Goal: Task Accomplishment & Management: Use online tool/utility

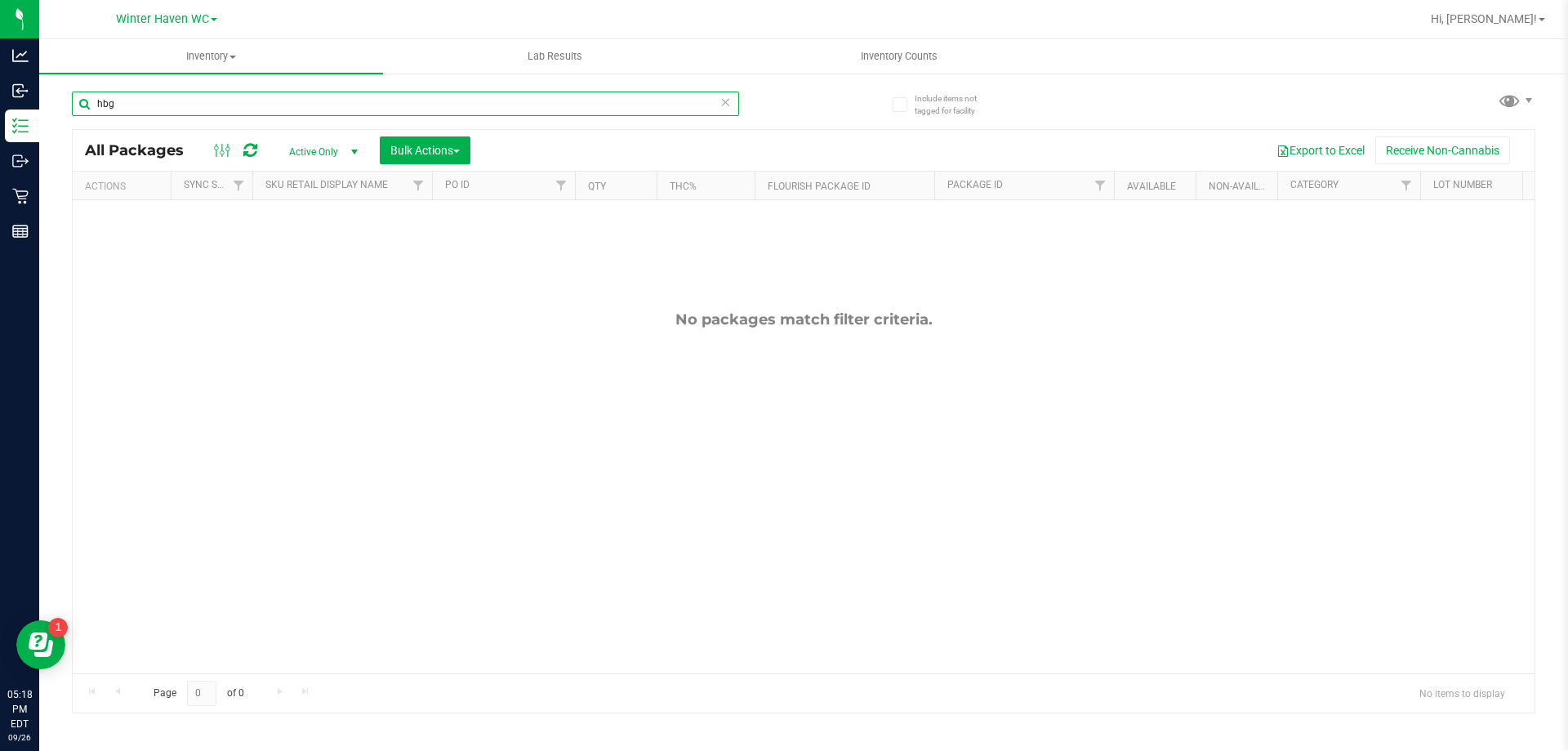
click at [185, 110] on input "hbg" at bounding box center [406, 103] width 667 height 24
drag, startPoint x: 185, startPoint y: 110, endPoint x: 171, endPoint y: 95, distance: 20.5
click at [171, 95] on input "hbg" at bounding box center [406, 103] width 667 height 24
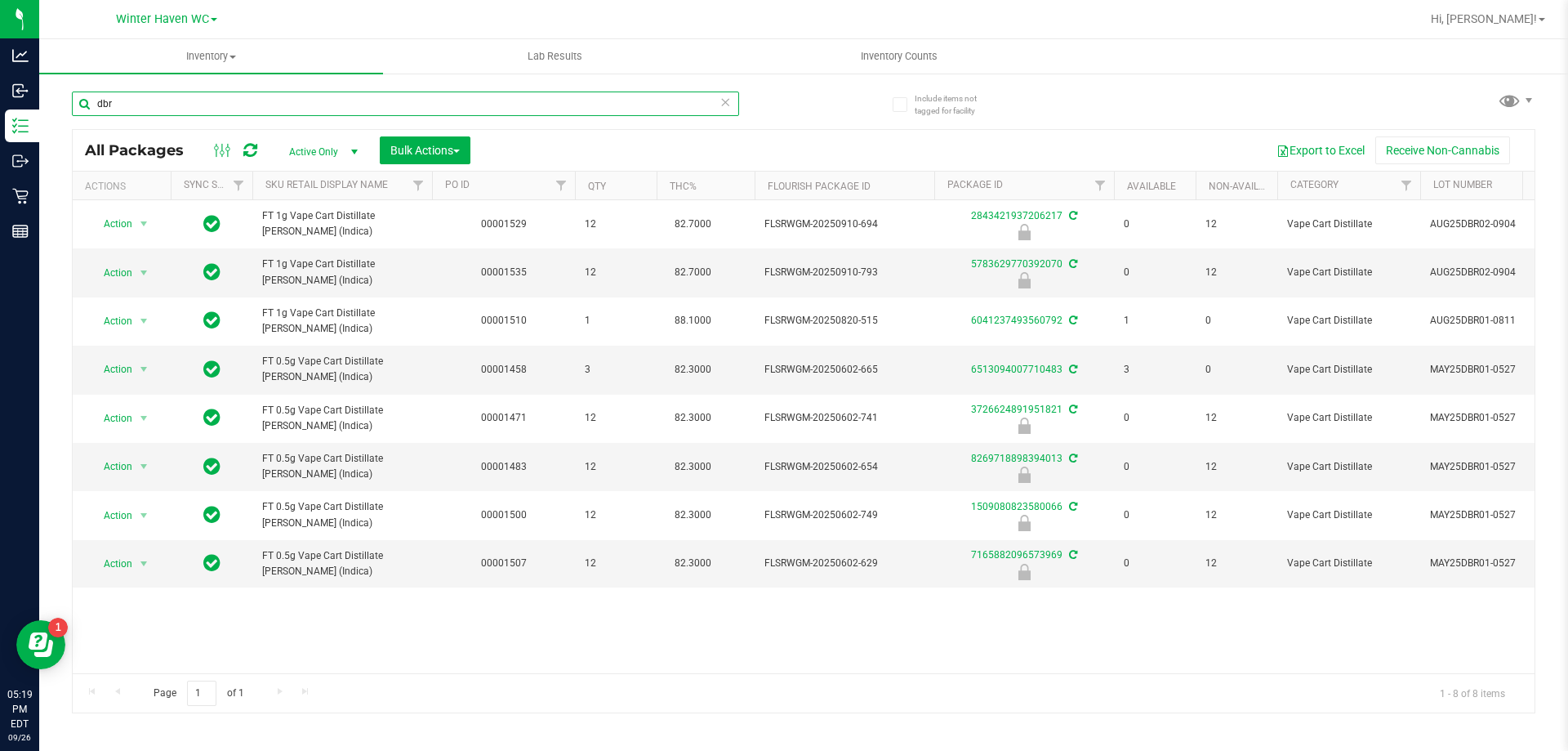
type input "dbr"
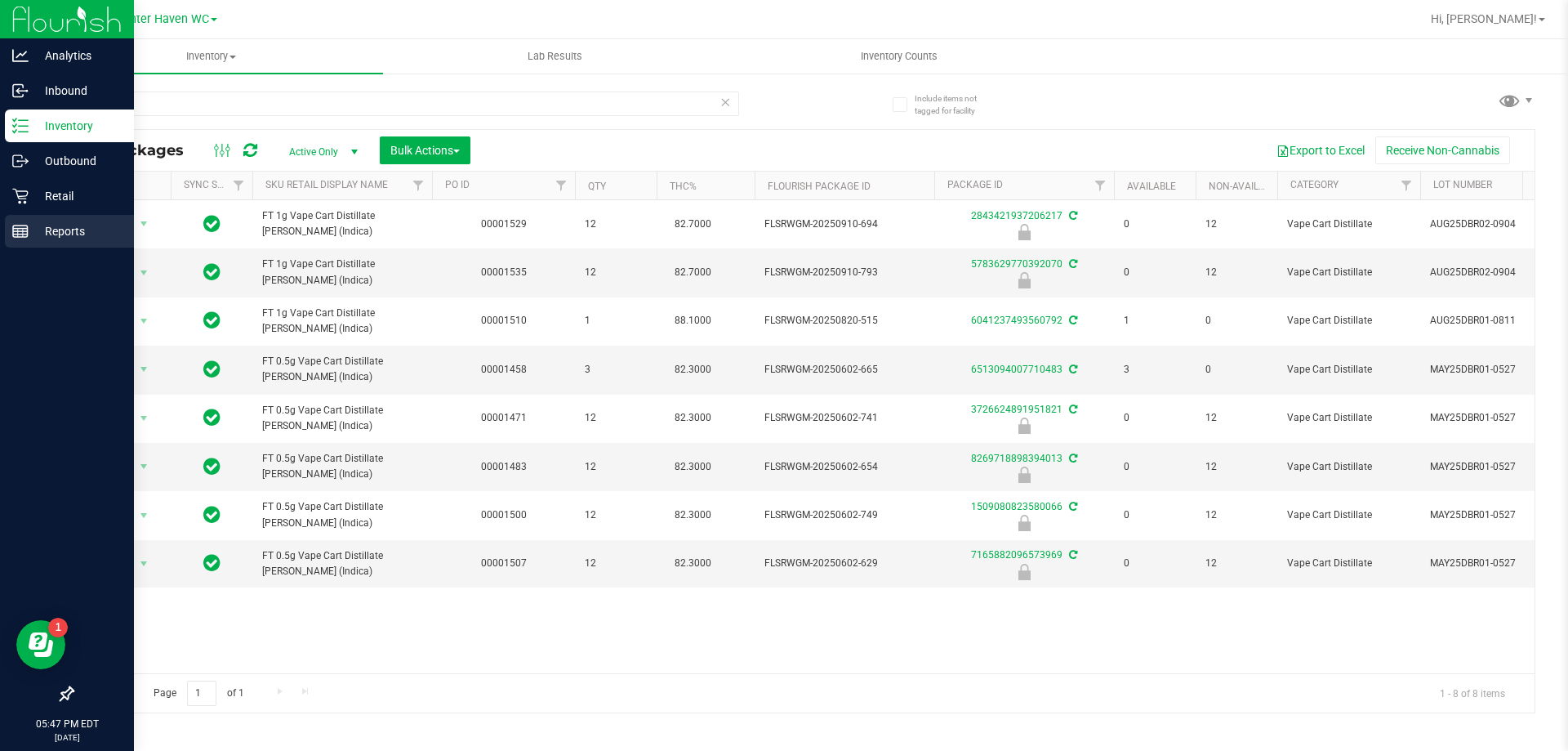
click at [22, 219] on div "Reports" at bounding box center [69, 231] width 129 height 33
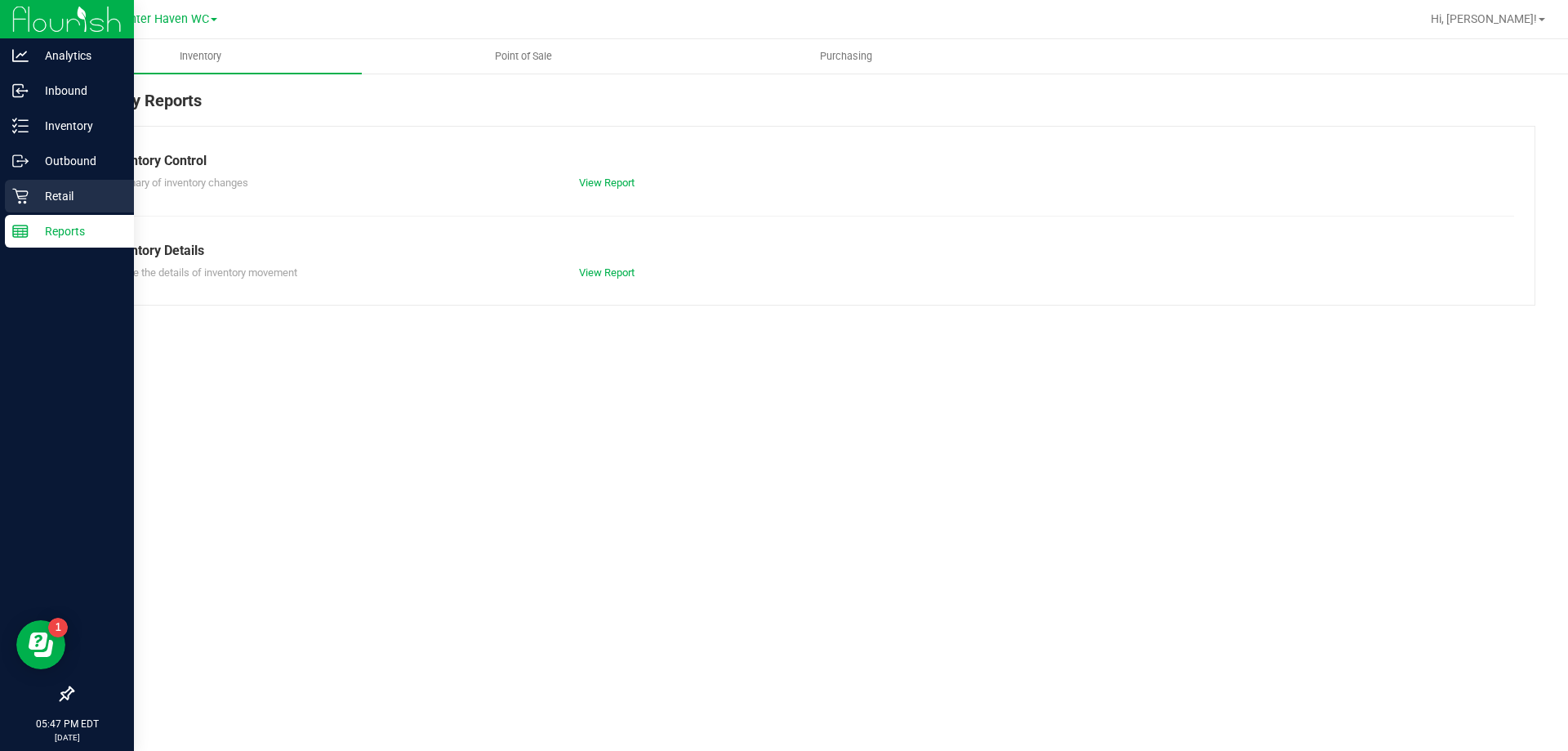
click at [23, 202] on icon at bounding box center [21, 196] width 16 height 16
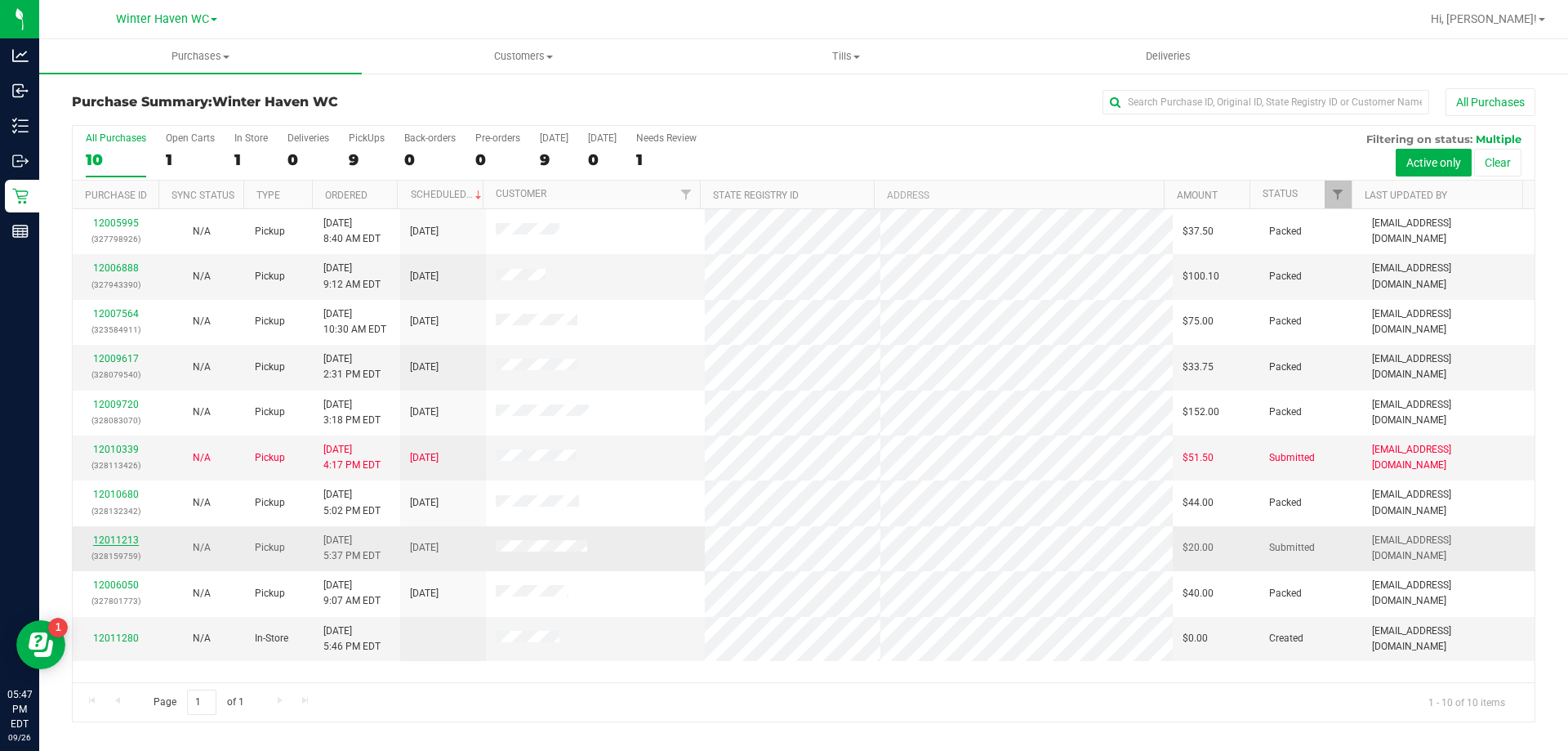
click at [124, 539] on link "12011213" at bounding box center [115, 540] width 45 height 12
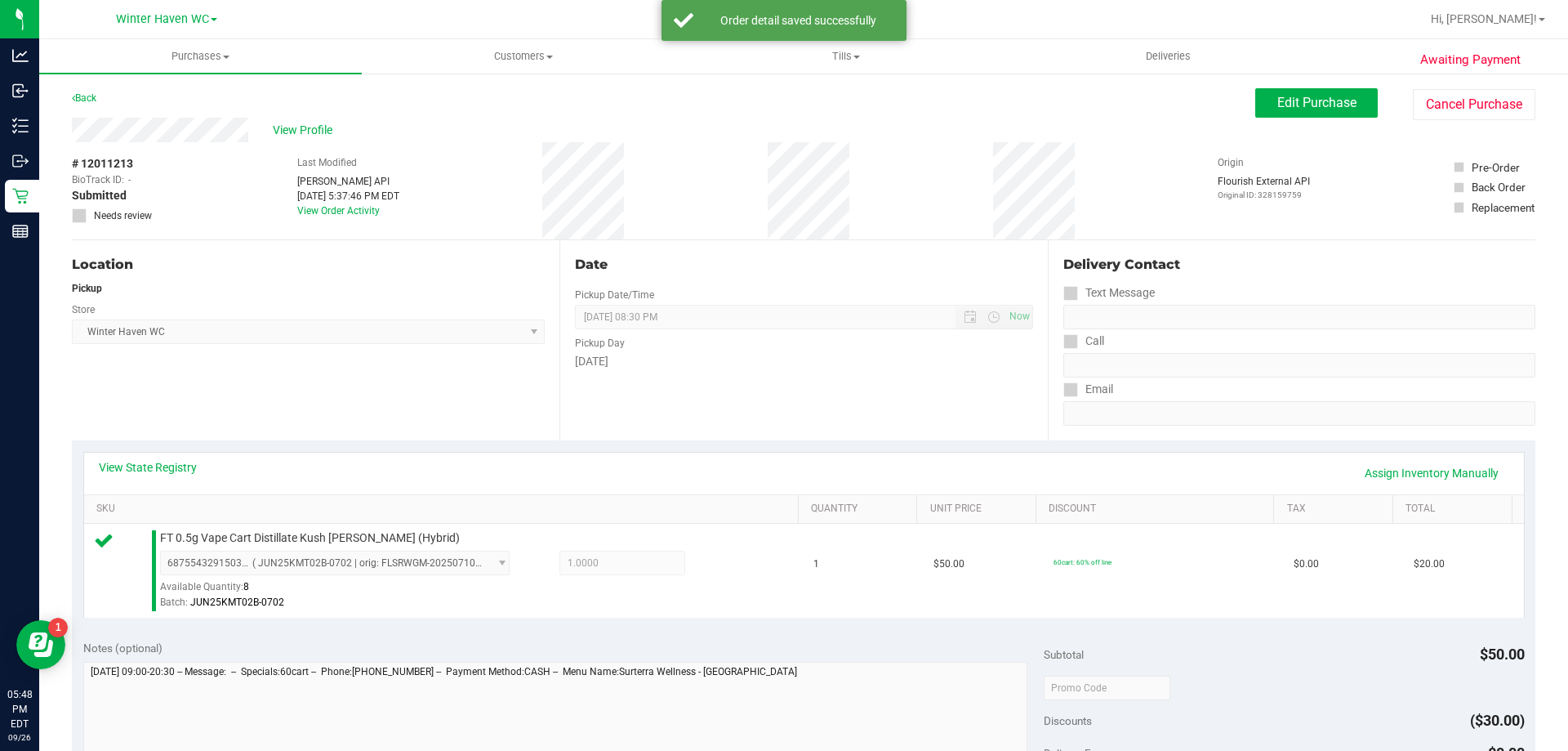
scroll to position [245, 0]
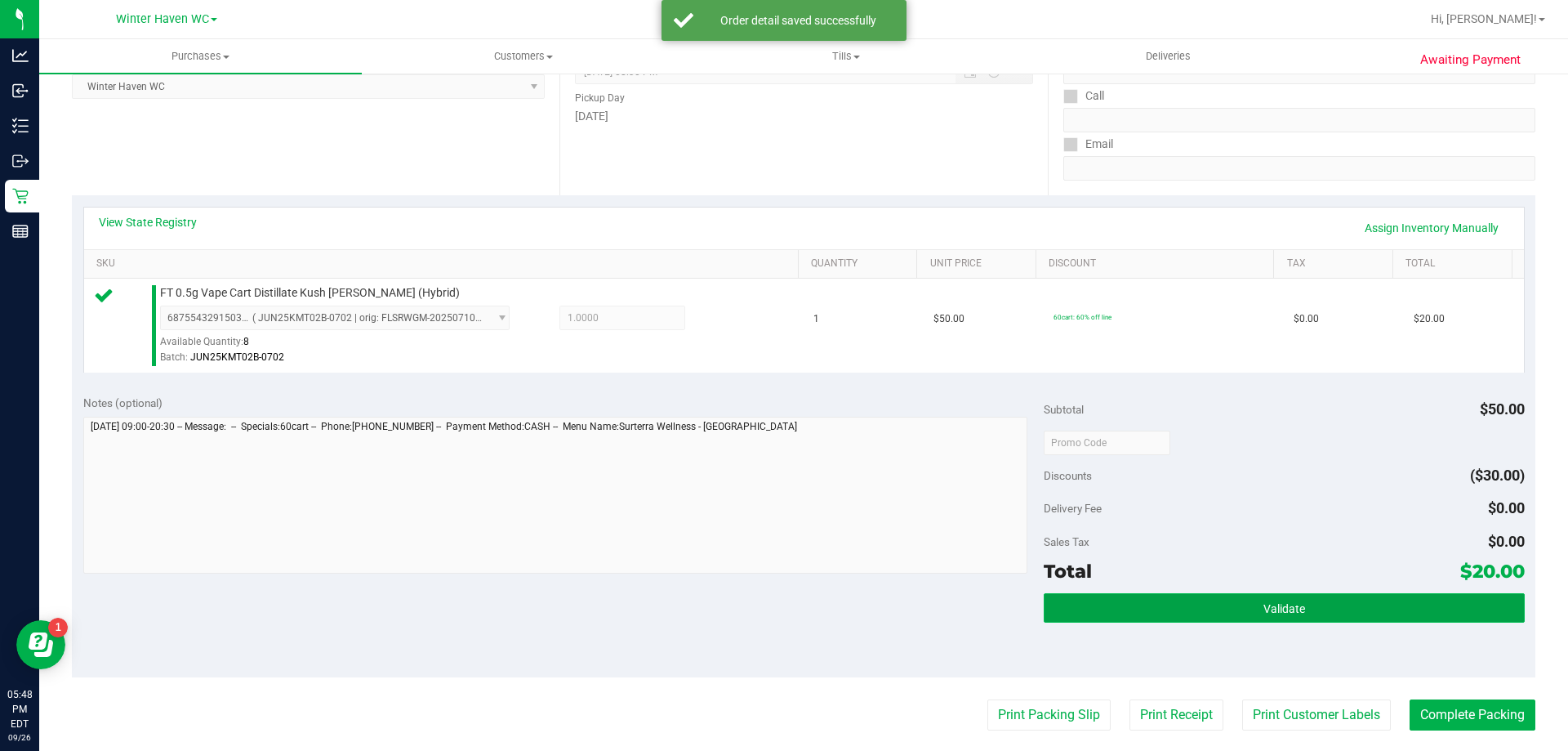
click at [1300, 618] on button "Validate" at bounding box center [1283, 607] width 480 height 29
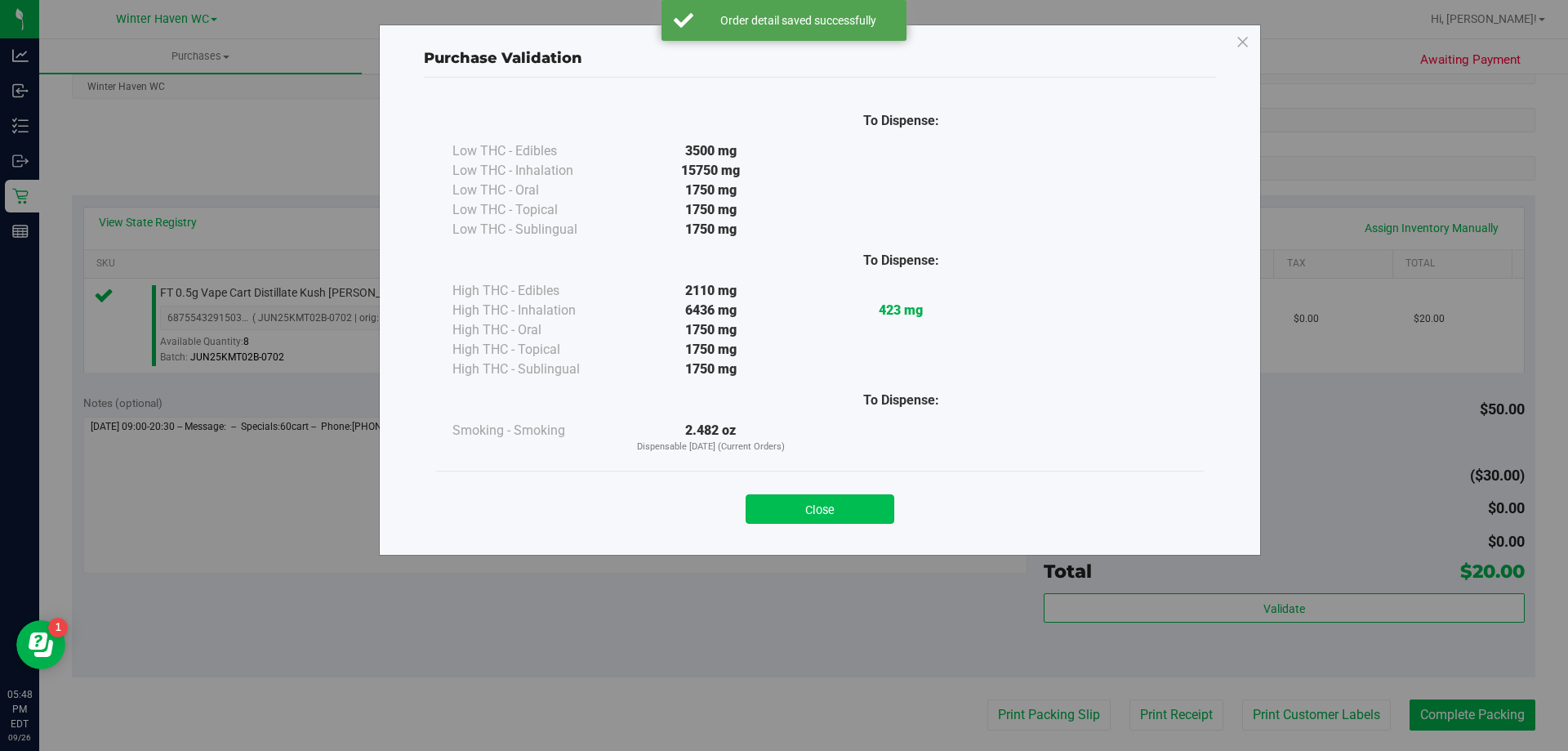
click at [840, 514] on button "Close" at bounding box center [820, 508] width 149 height 29
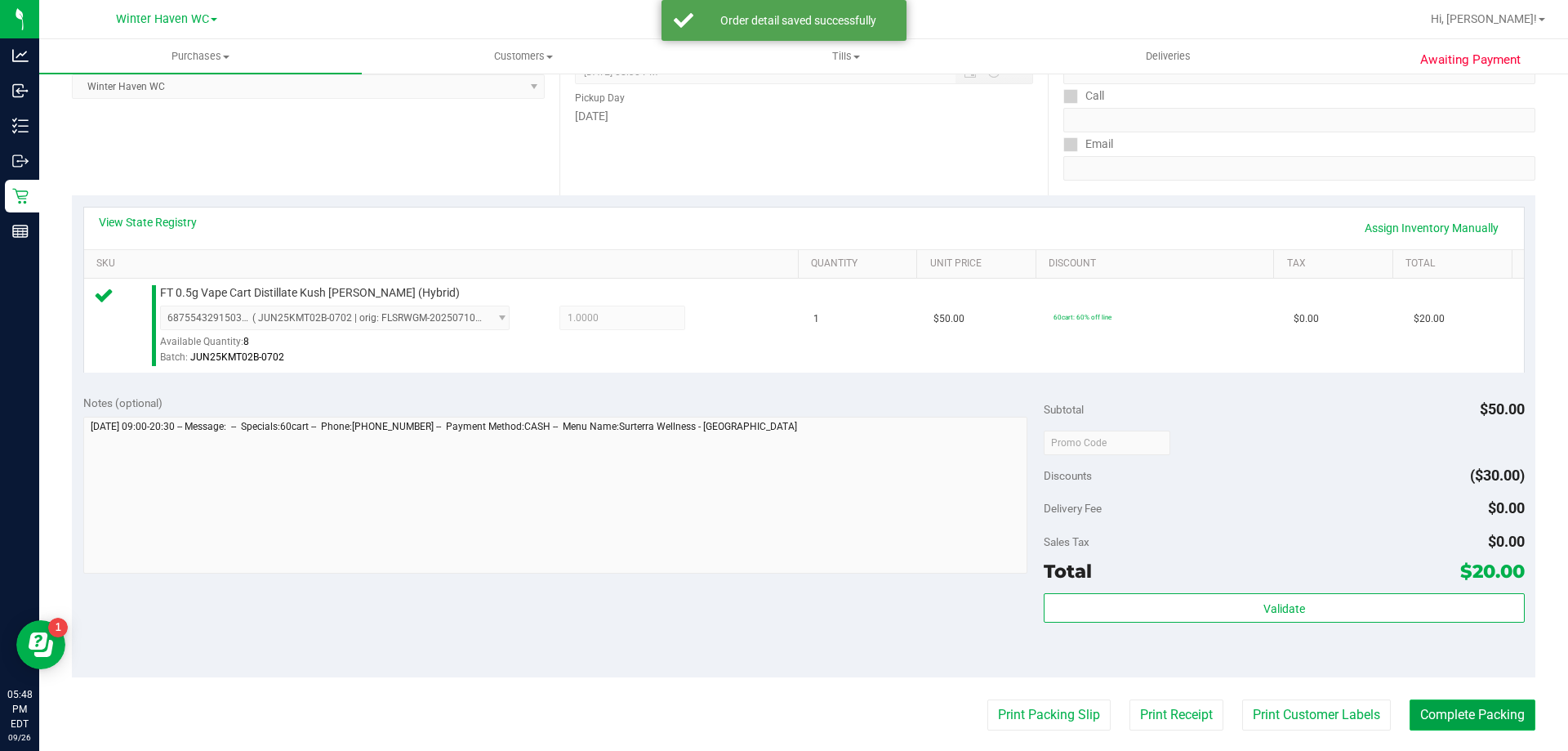
click at [1457, 709] on button "Complete Packing" at bounding box center [1473, 714] width 126 height 31
